Goal: Information Seeking & Learning: Compare options

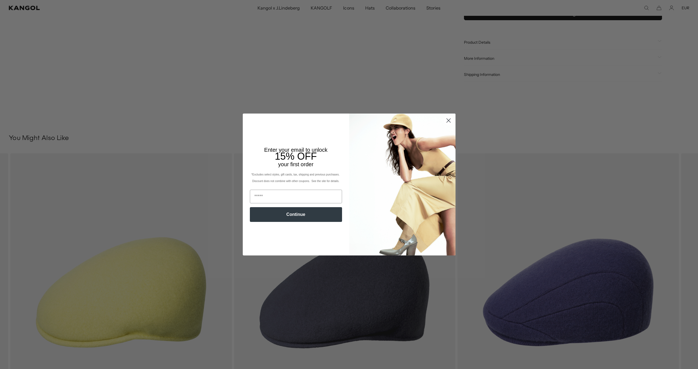
scroll to position [0, 112]
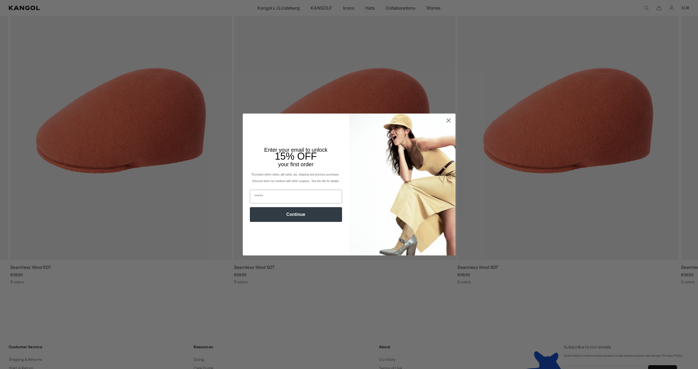
scroll to position [0, 112]
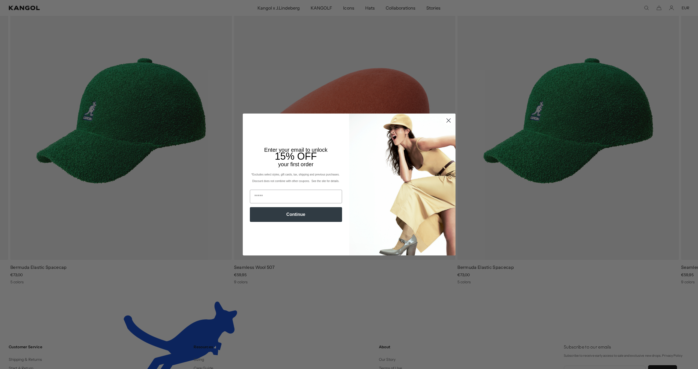
scroll to position [0, 112]
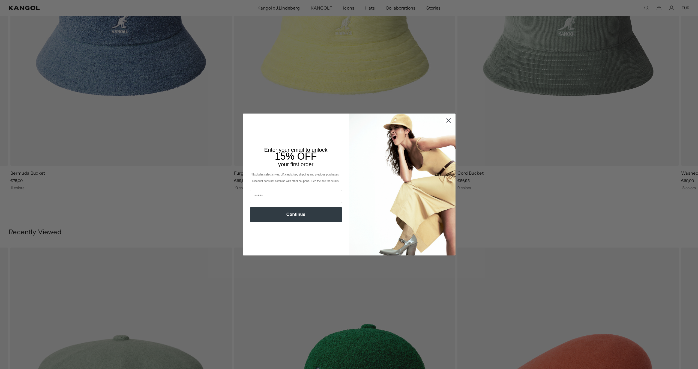
scroll to position [0, 112]
